Goal: Transaction & Acquisition: Purchase product/service

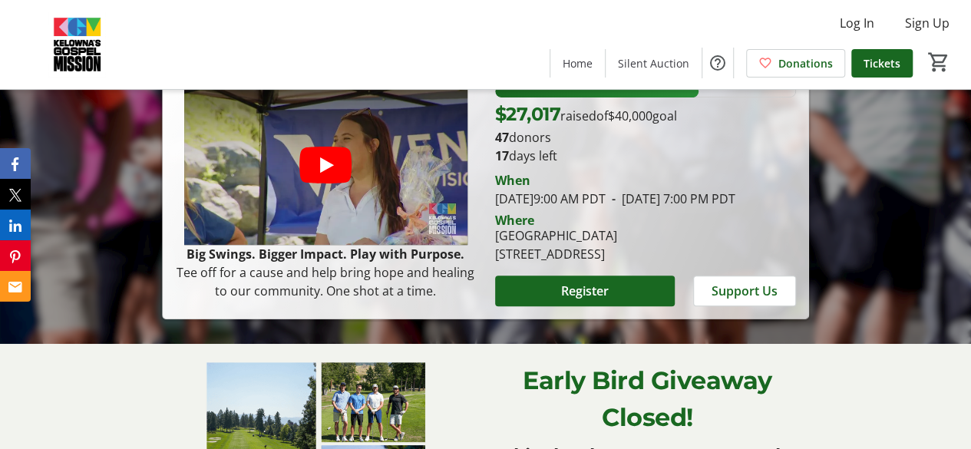
scroll to position [230, 0]
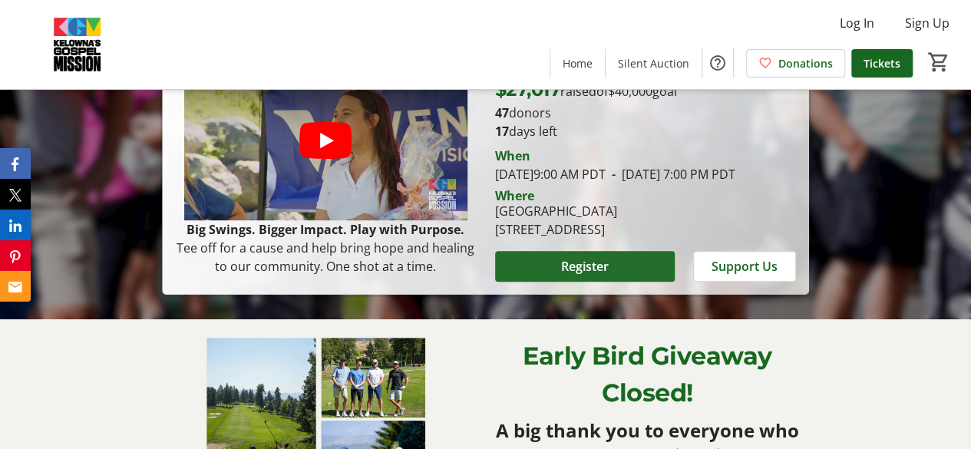
click at [611, 285] on span at bounding box center [585, 266] width 180 height 37
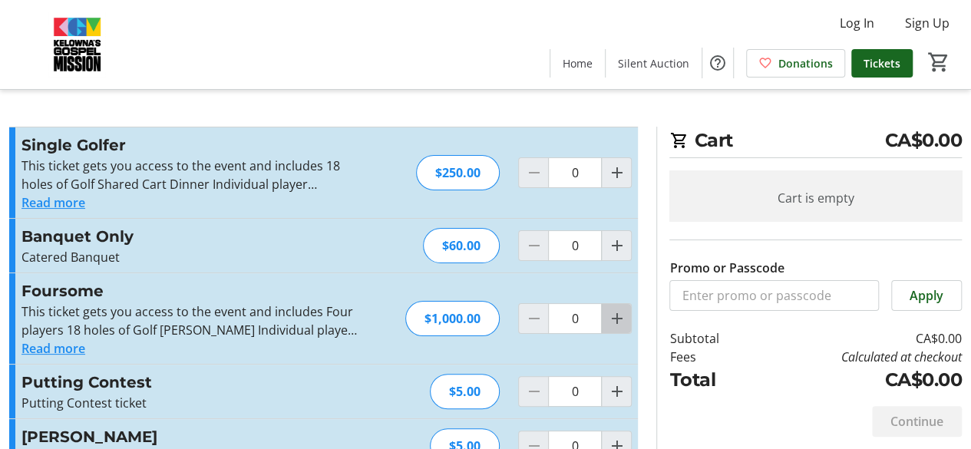
click at [614, 316] on mat-icon "Increment by one" at bounding box center [616, 318] width 18 height 18
type input "1"
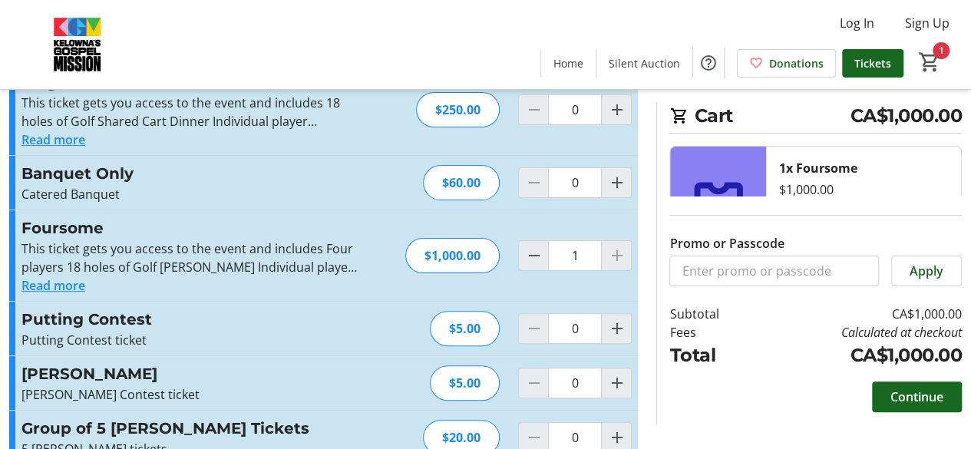
scroll to position [149, 0]
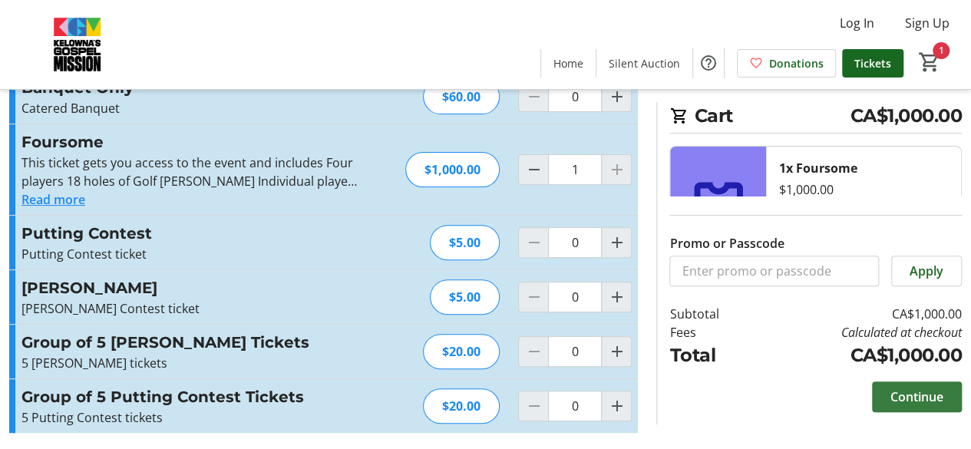
click at [910, 393] on span "Continue" at bounding box center [916, 396] width 53 height 18
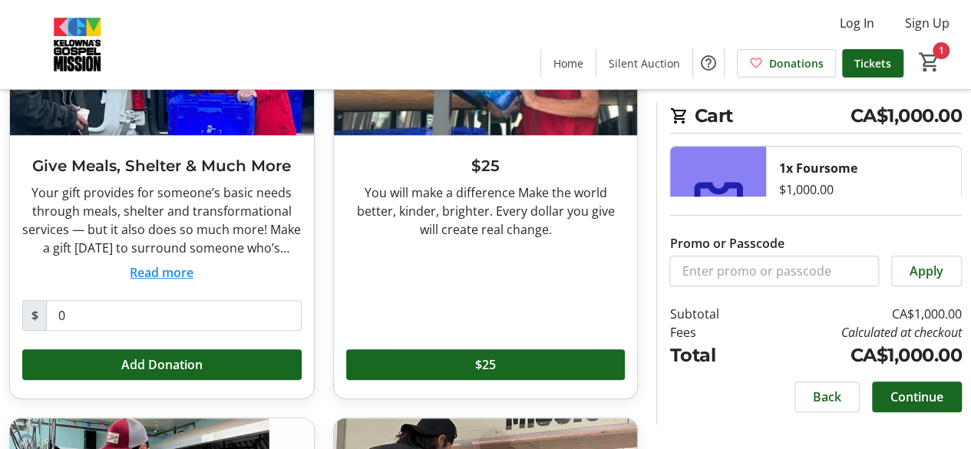
scroll to position [230, 0]
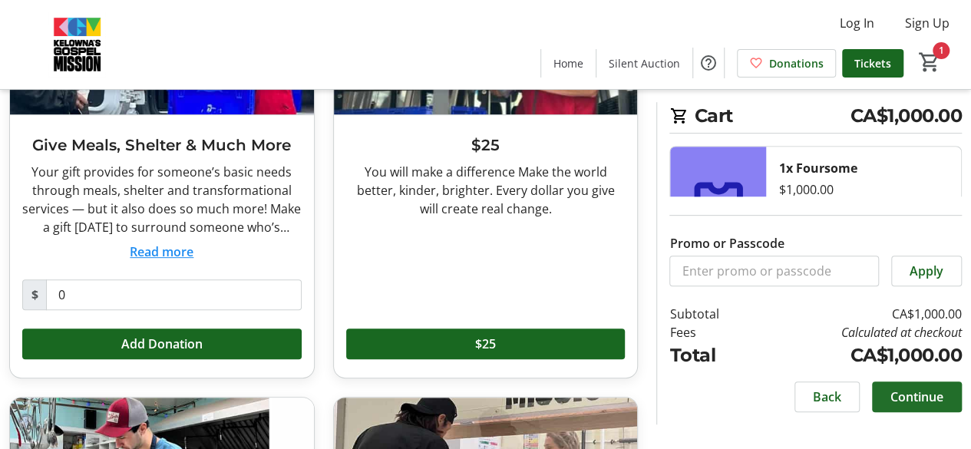
click at [931, 399] on span "Continue" at bounding box center [916, 396] width 53 height 18
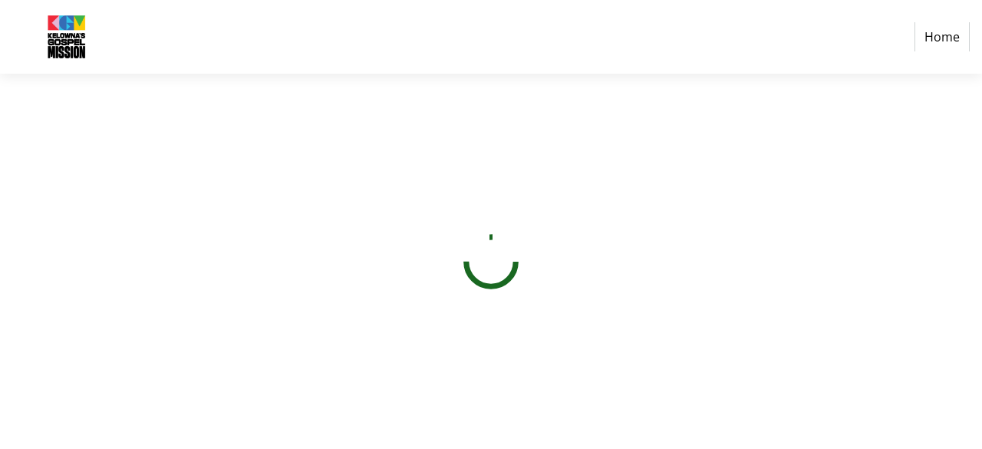
select select "CA"
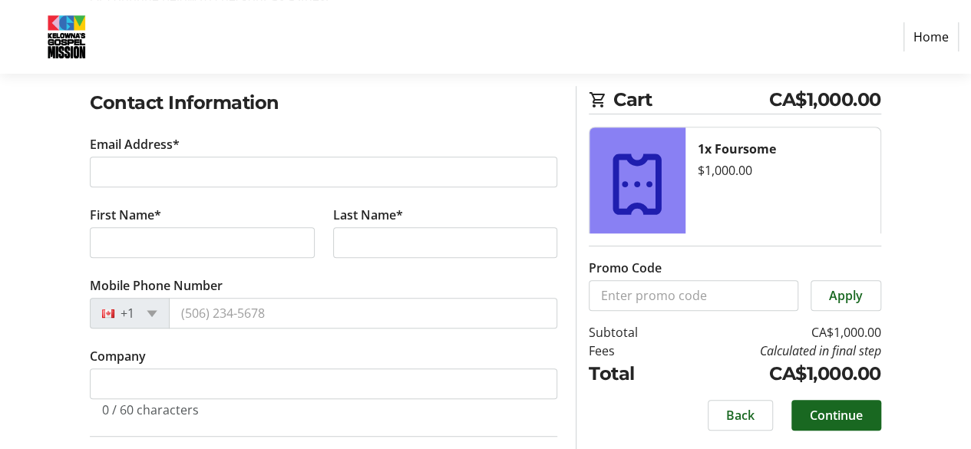
scroll to position [230, 0]
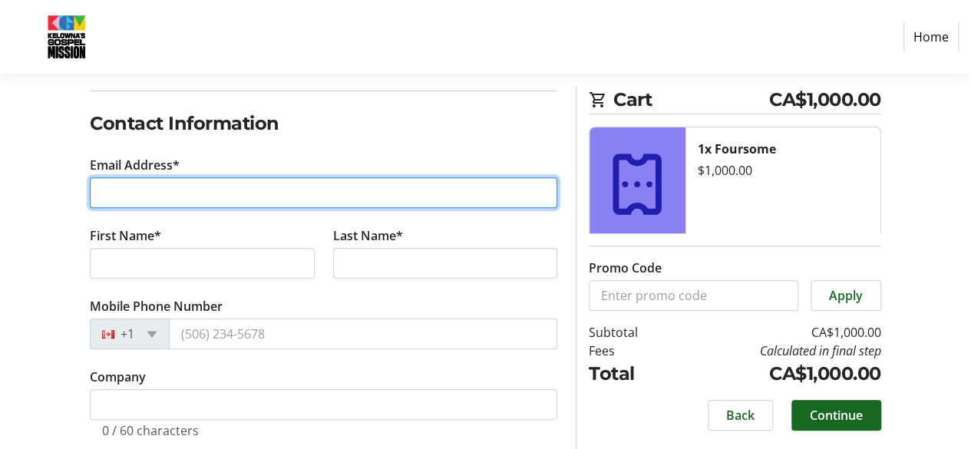
click at [181, 183] on input "Email Address*" at bounding box center [323, 192] width 467 height 31
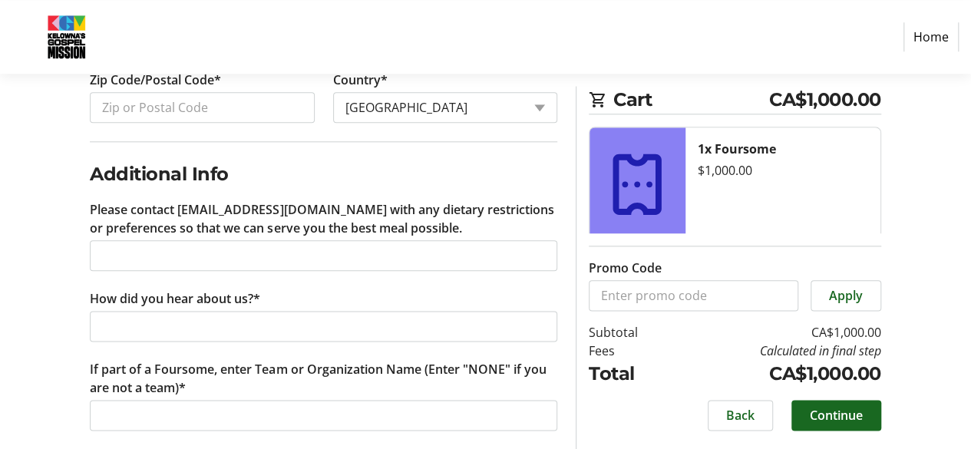
scroll to position [818, 0]
